Goal: Navigation & Orientation: Understand site structure

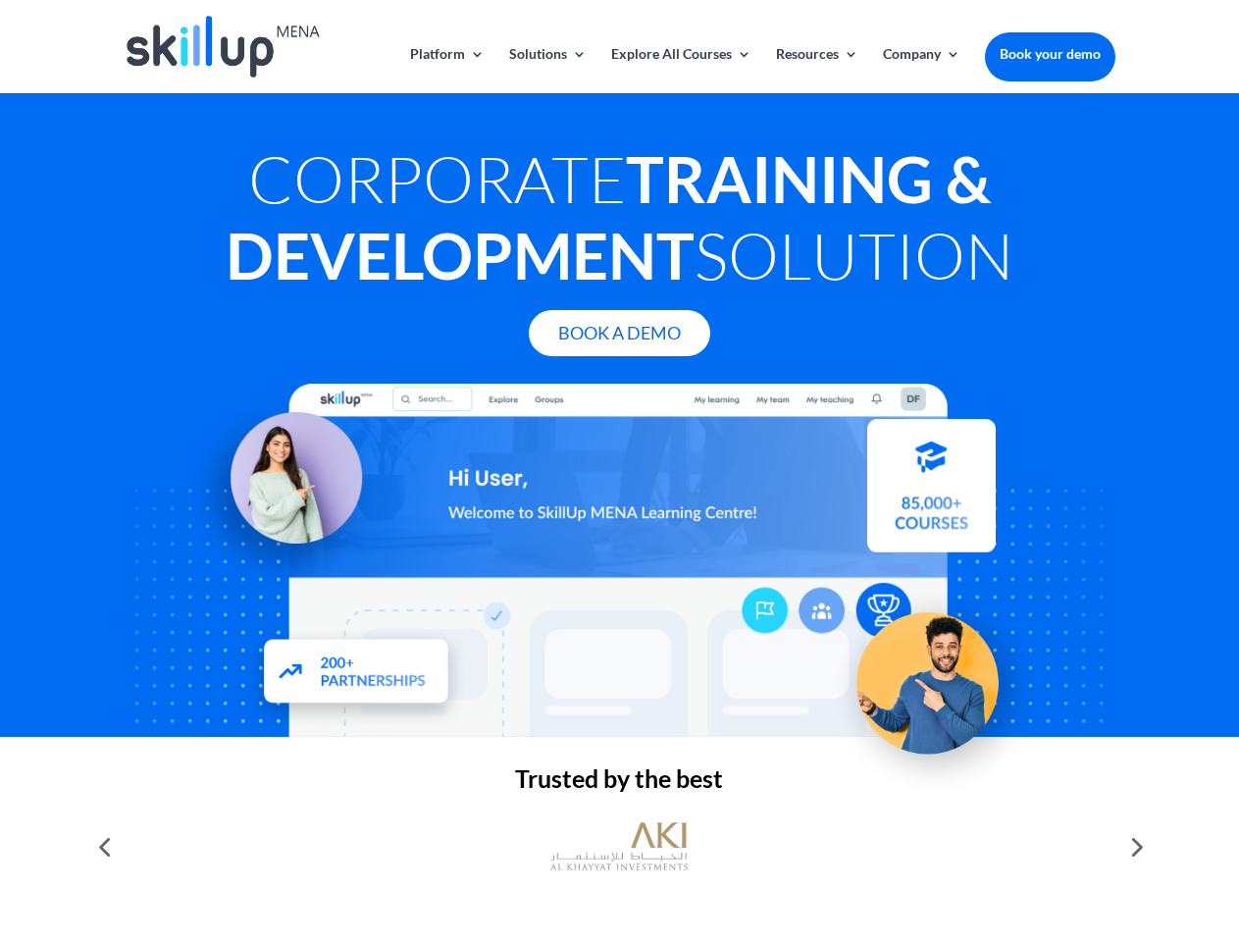
click at [619, 471] on div at bounding box center [619, 560] width 991 height 353
click at [547, 70] on link "Solutions" at bounding box center [548, 70] width 78 height 46
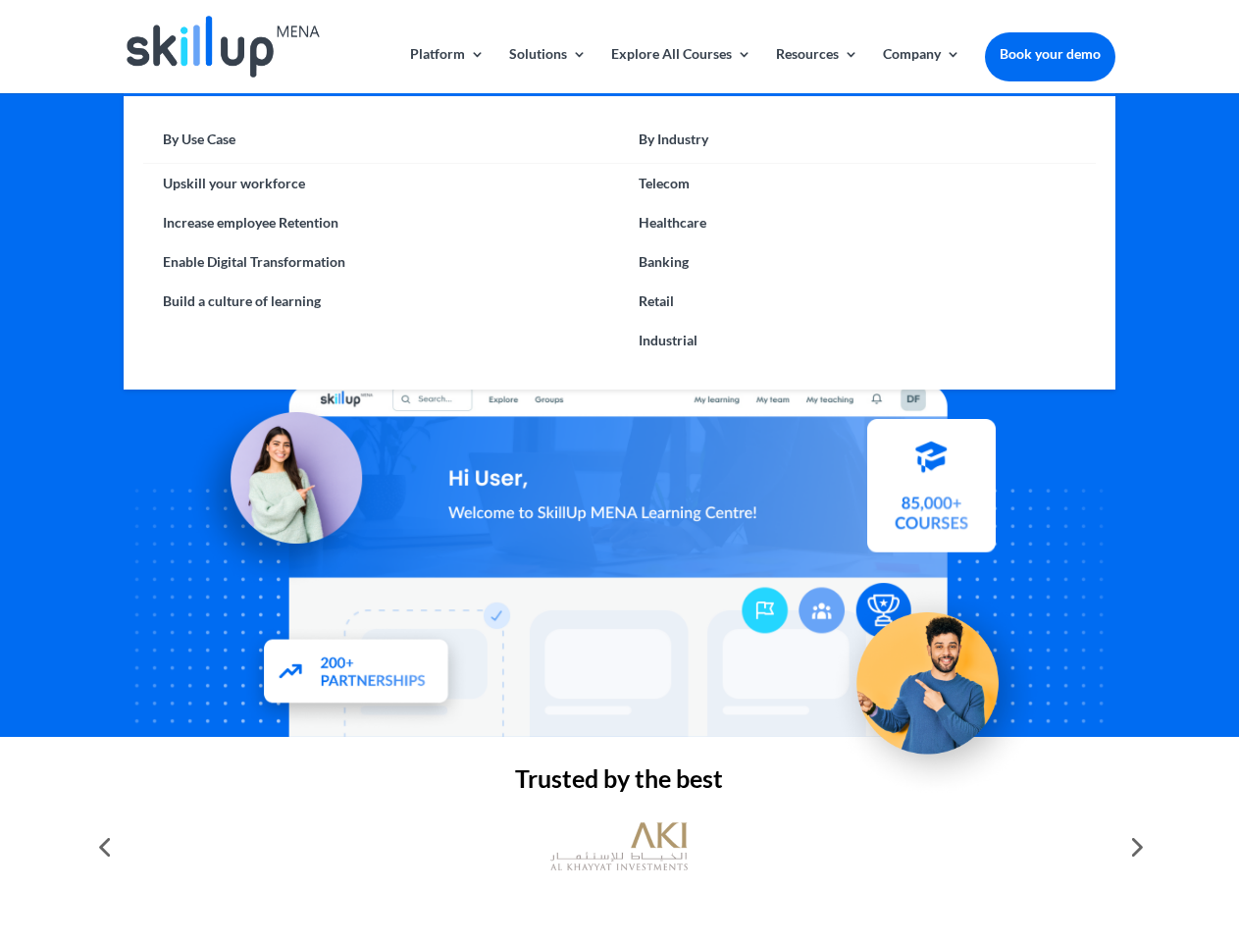
click at [680, 70] on link "Explore All Courses" at bounding box center [681, 70] width 140 height 46
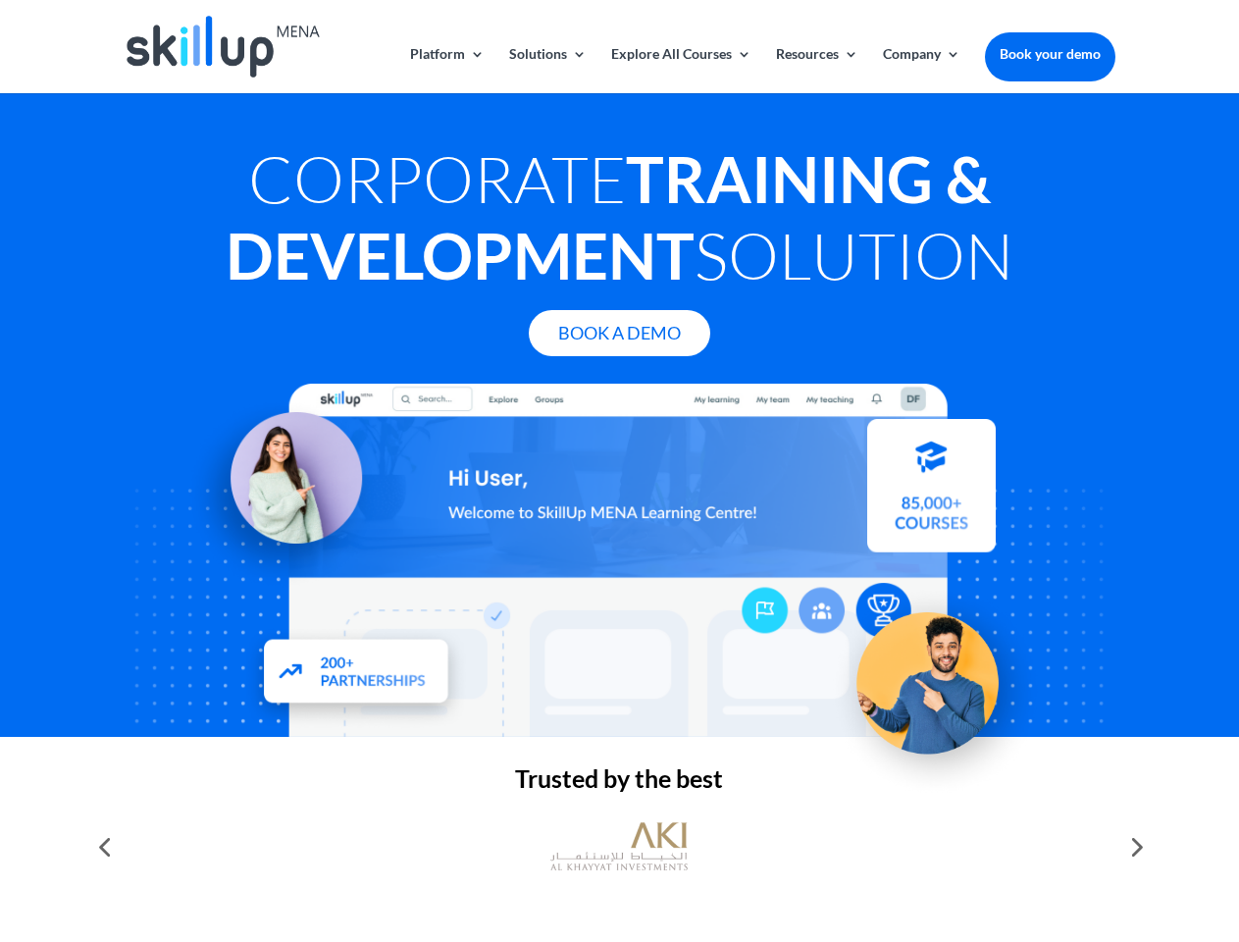
click at [815, 70] on link "Resources" at bounding box center [817, 70] width 82 height 46
click at [921, 70] on link "Company" at bounding box center [922, 70] width 78 height 46
click at [619, 847] on img at bounding box center [618, 846] width 137 height 69
